Goal: Transaction & Acquisition: Subscribe to service/newsletter

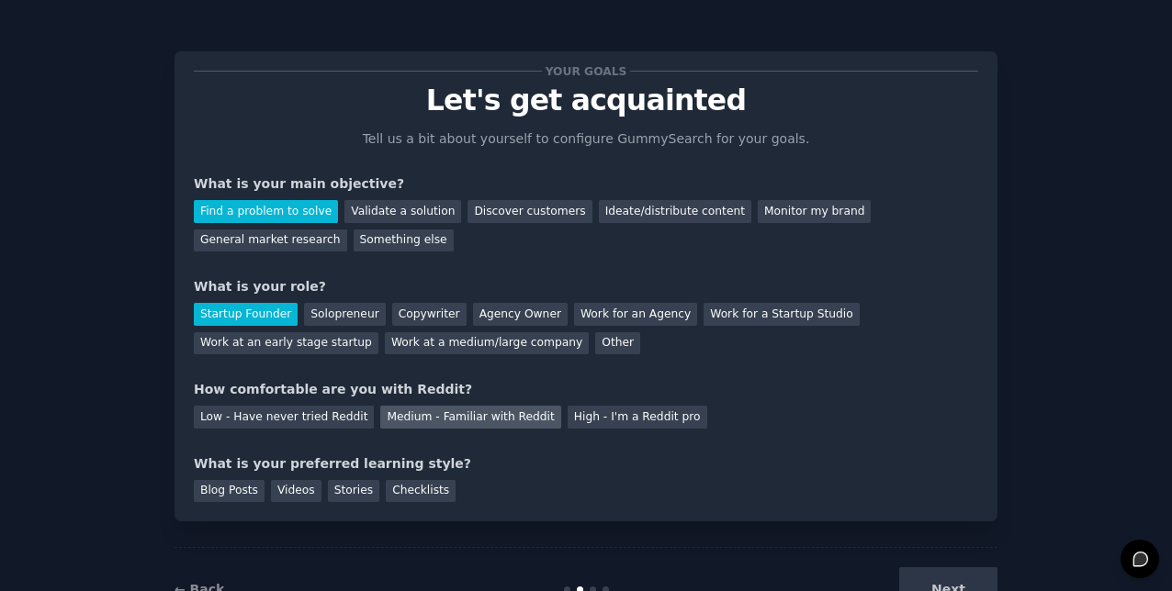
scroll to position [65, 0]
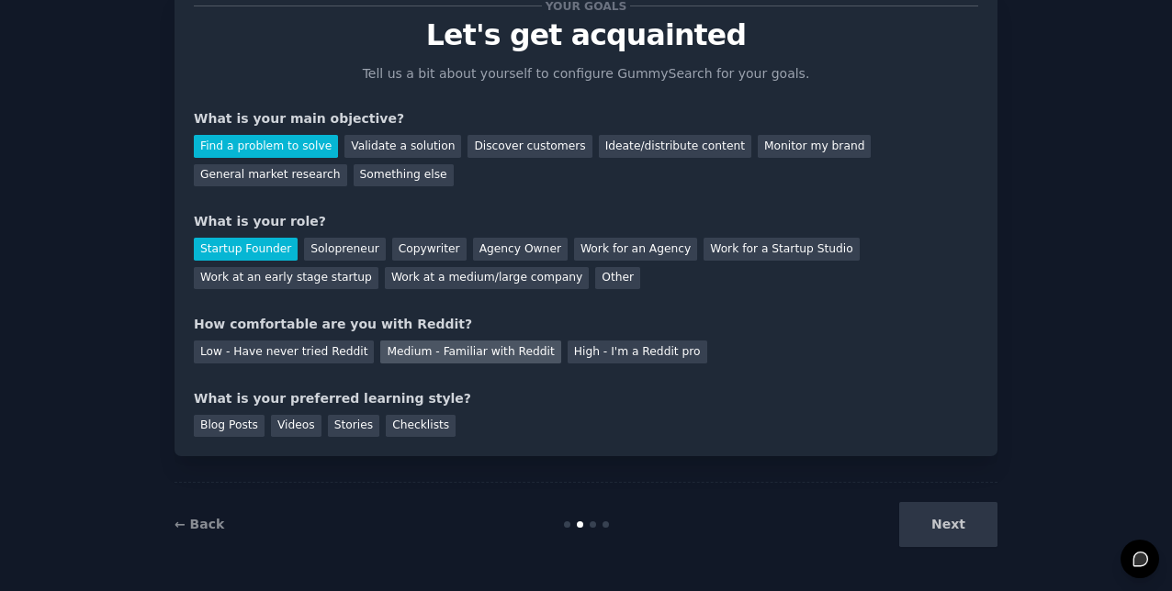
click at [391, 357] on div "Medium - Familiar with Reddit" at bounding box center [470, 352] width 180 height 23
click at [574, 255] on div "Work for an Agency" at bounding box center [635, 249] width 123 height 23
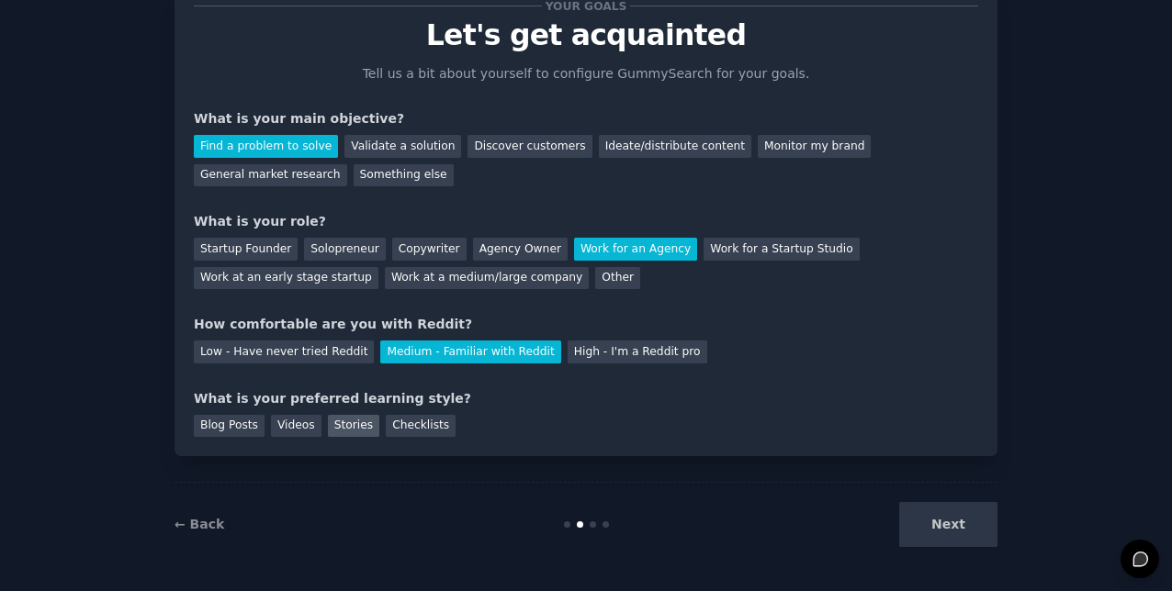
click at [348, 426] on div "Stories" at bounding box center [353, 426] width 51 height 23
click at [955, 519] on button "Next" at bounding box center [948, 524] width 98 height 45
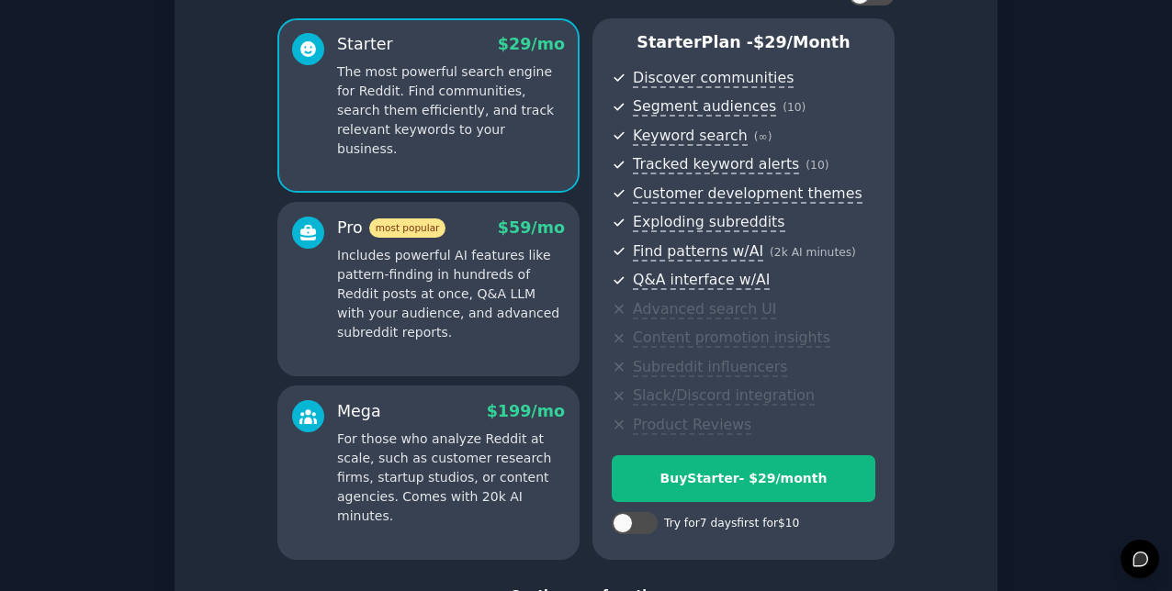
scroll to position [140, 0]
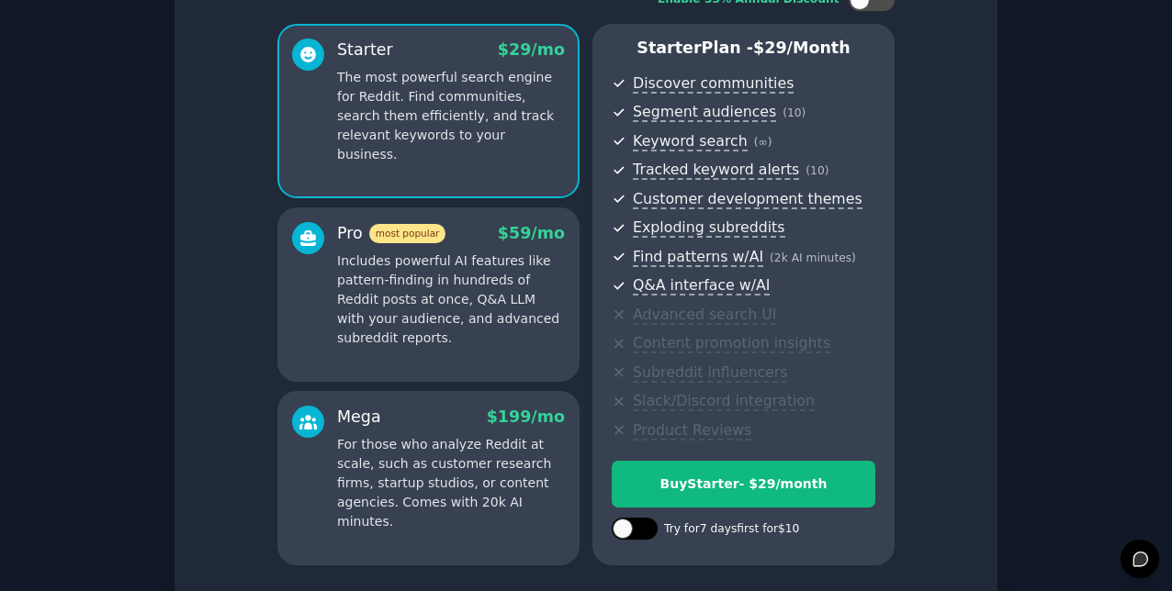
click at [627, 518] on div at bounding box center [635, 529] width 46 height 22
checkbox input "true"
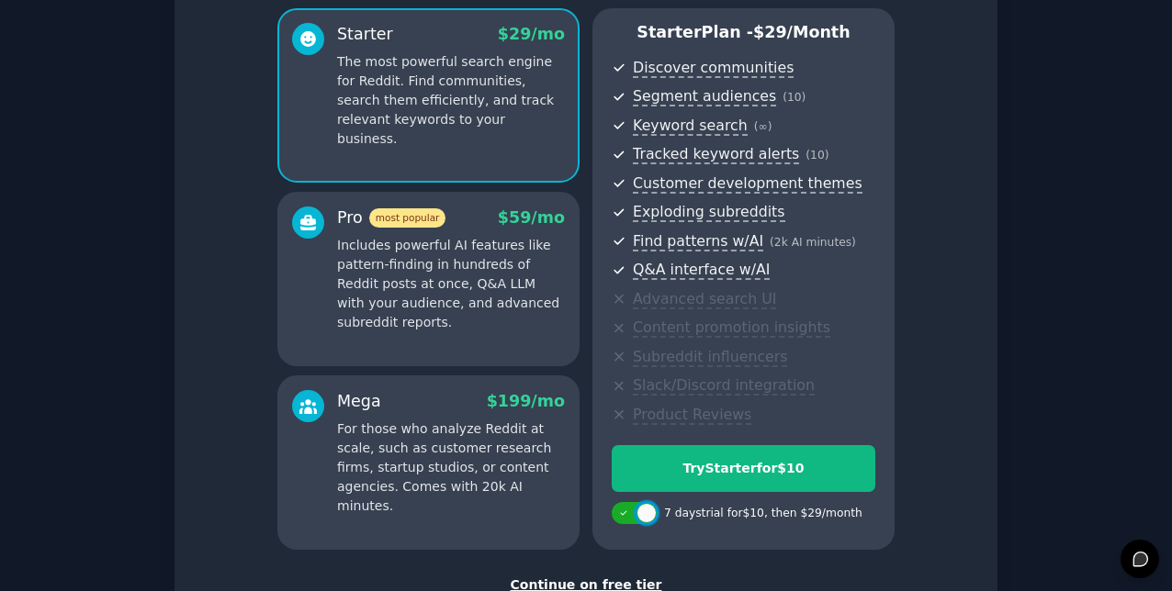
scroll to position [155, 0]
click at [545, 307] on p "Includes powerful AI features like pattern-finding in hundreds of Reddit posts …" at bounding box center [451, 285] width 228 height 96
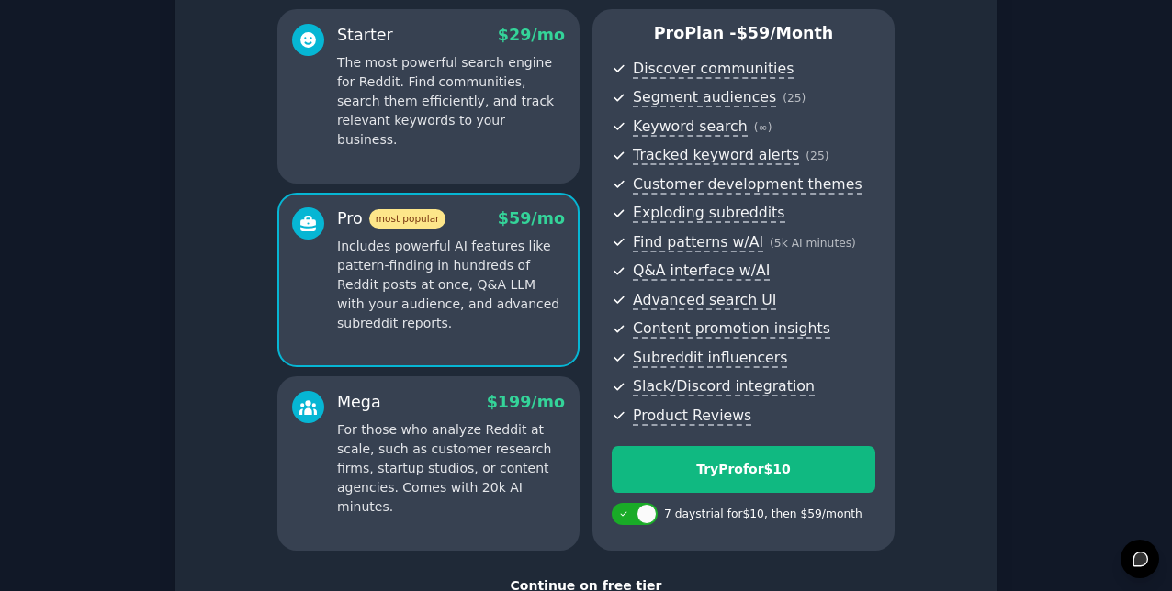
click at [462, 430] on p "For those who analyze Reddit at scale, such as customer research firms, startup…" at bounding box center [451, 469] width 228 height 96
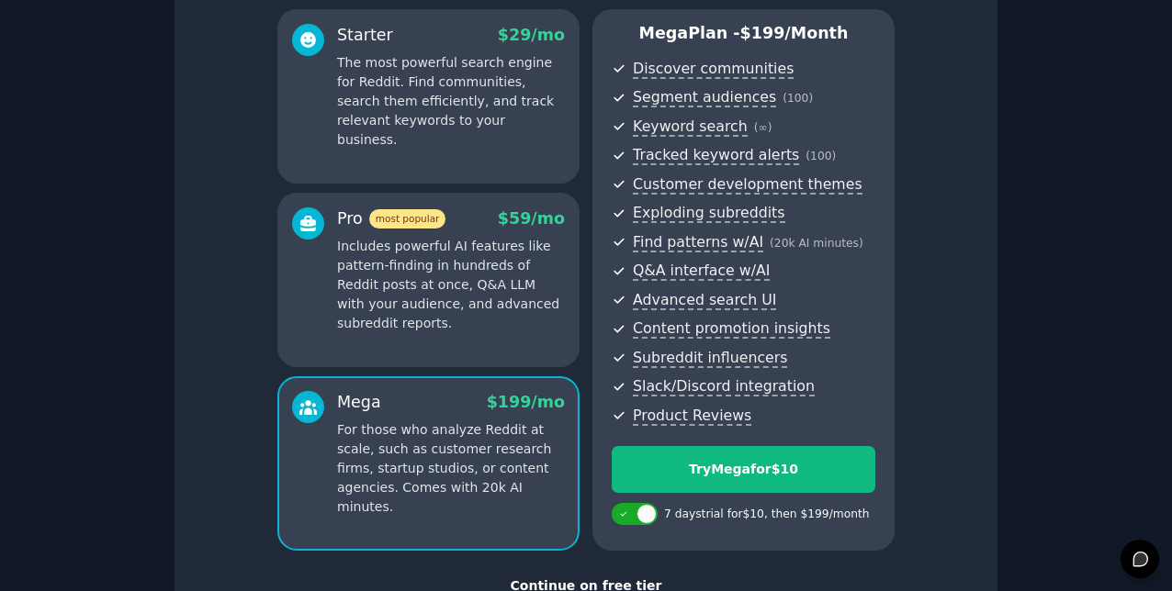
click at [487, 342] on div "Pro most popular $ 59 /mo Includes powerful AI features like pattern-finding in…" at bounding box center [428, 280] width 302 height 174
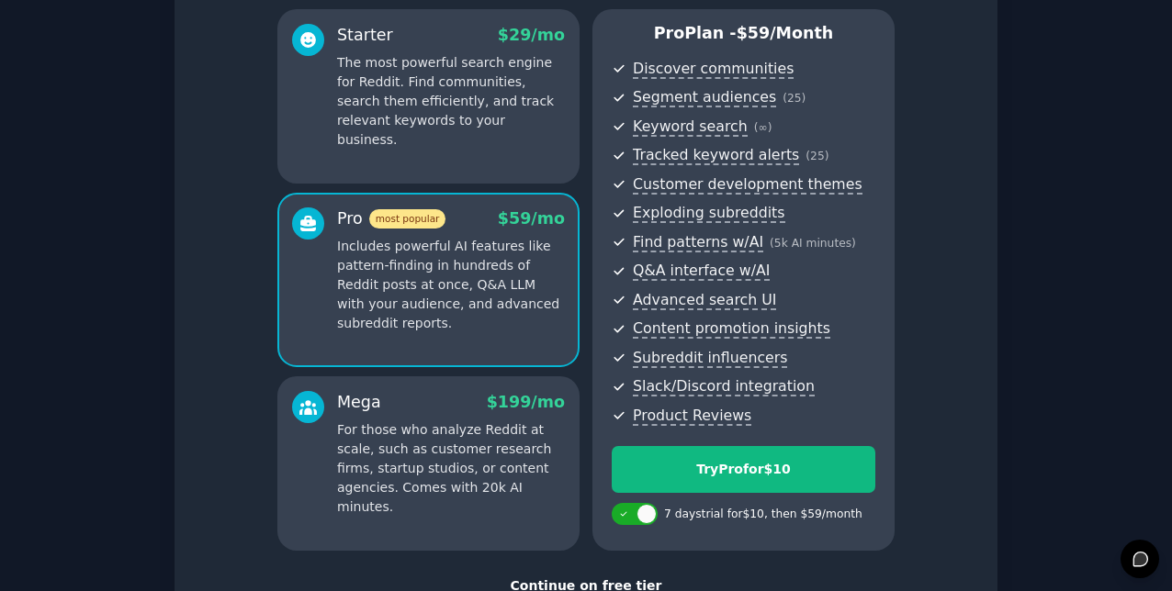
click at [476, 401] on div "Mega $ 199 /mo" at bounding box center [451, 402] width 228 height 23
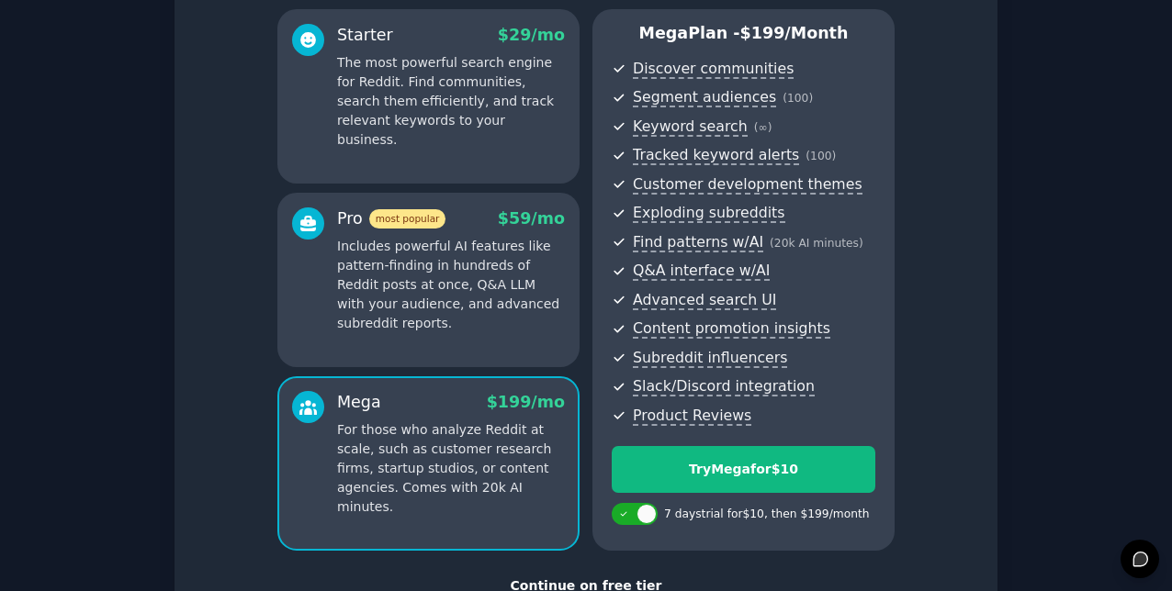
click at [494, 329] on p "Includes powerful AI features like pattern-finding in hundreds of Reddit posts …" at bounding box center [451, 285] width 228 height 96
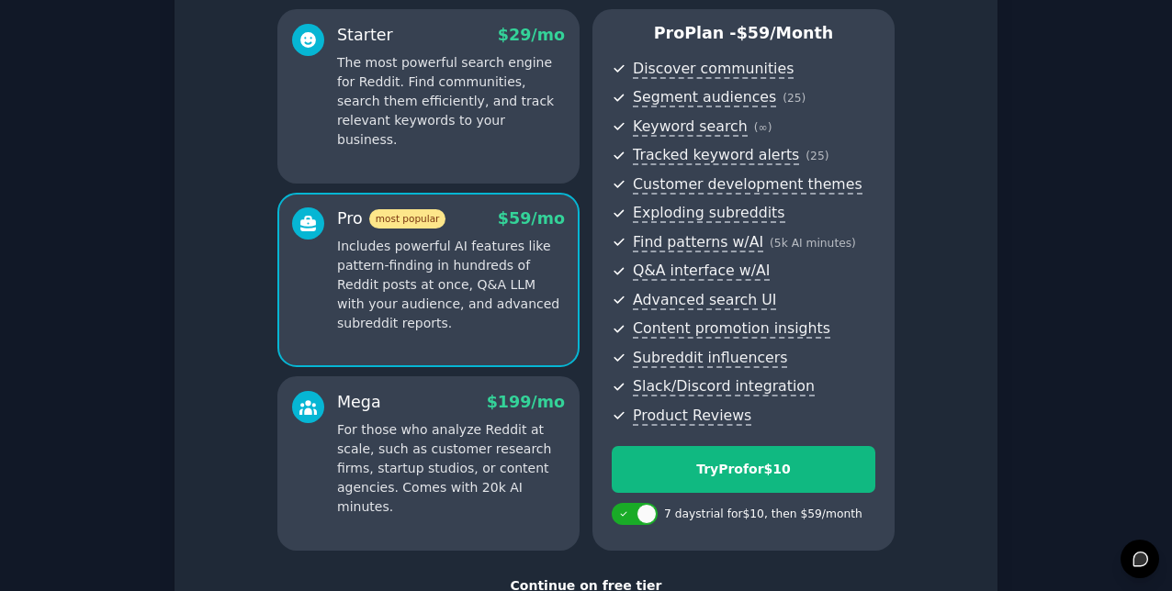
click at [481, 414] on div "Mega $ 199 /mo For those who analyze Reddit at scale, such as customer research…" at bounding box center [451, 454] width 228 height 126
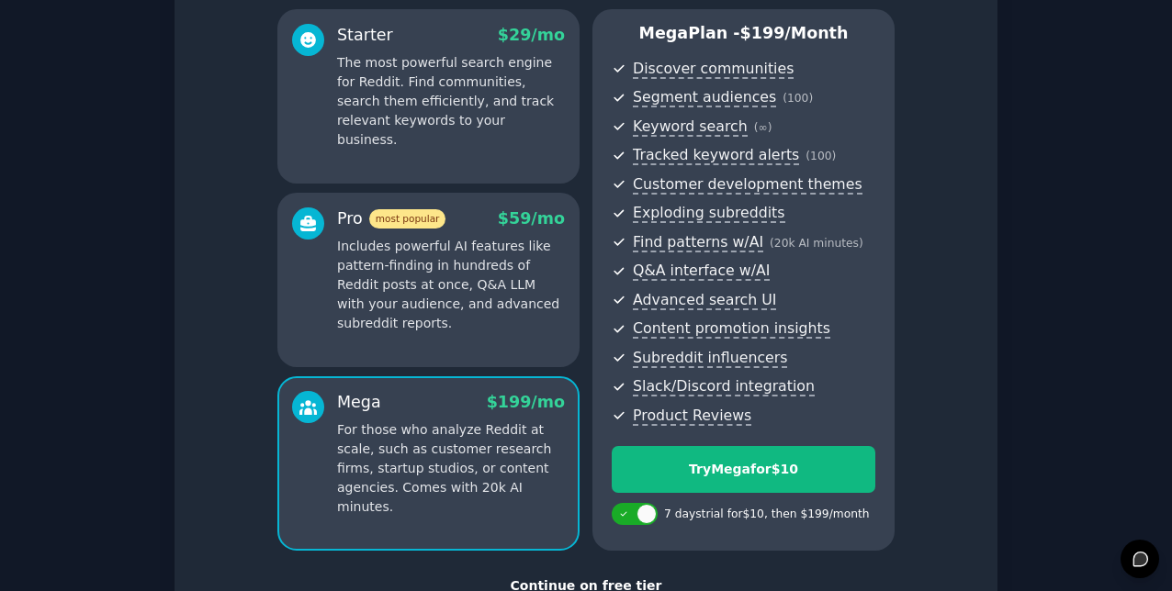
click at [522, 310] on p "Includes powerful AI features like pattern-finding in hundreds of Reddit posts …" at bounding box center [451, 285] width 228 height 96
